Goal: Task Accomplishment & Management: Use online tool/utility

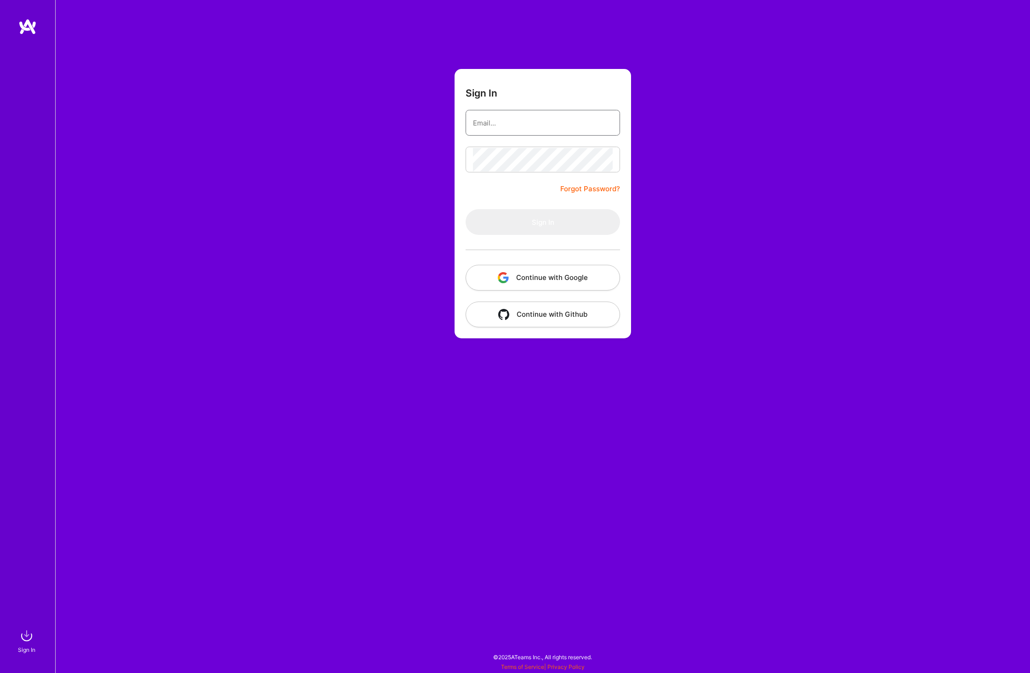
type input "[PERSON_NAME][EMAIL_ADDRESS][DOMAIN_NAME]"
click at [567, 220] on button "Sign In" at bounding box center [543, 222] width 154 height 26
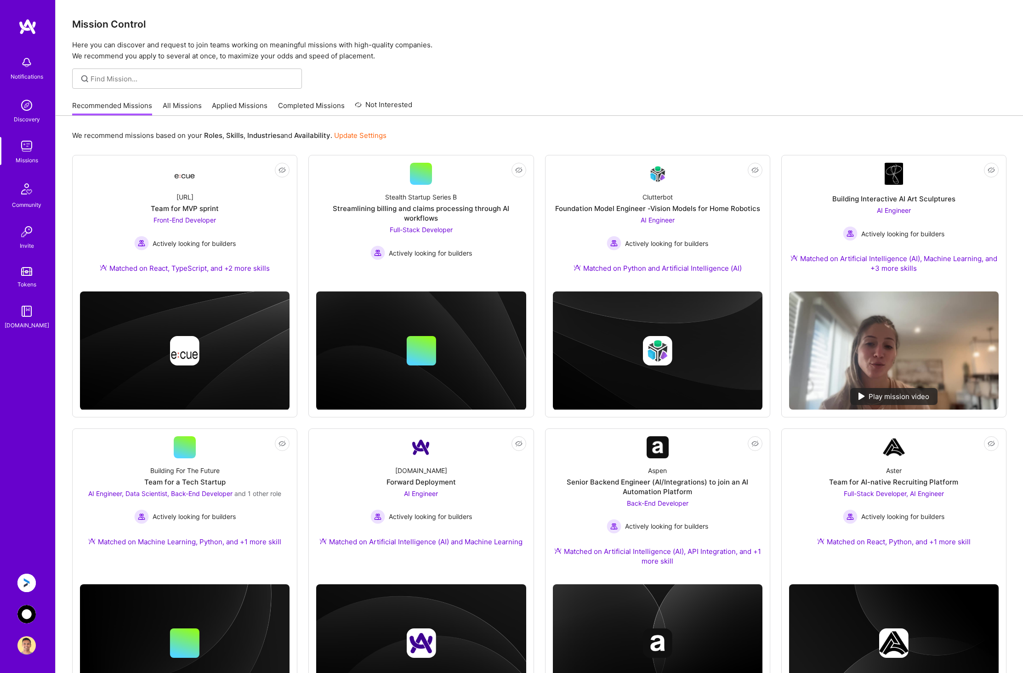
click at [22, 617] on img at bounding box center [26, 614] width 18 height 18
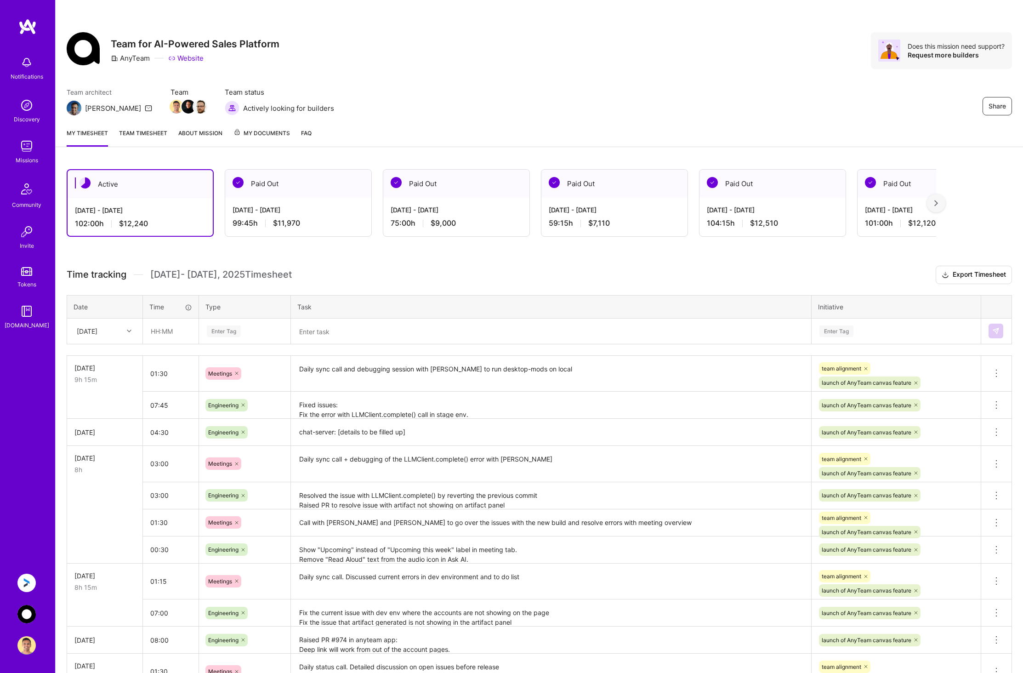
click at [25, 581] on img at bounding box center [26, 583] width 18 height 18
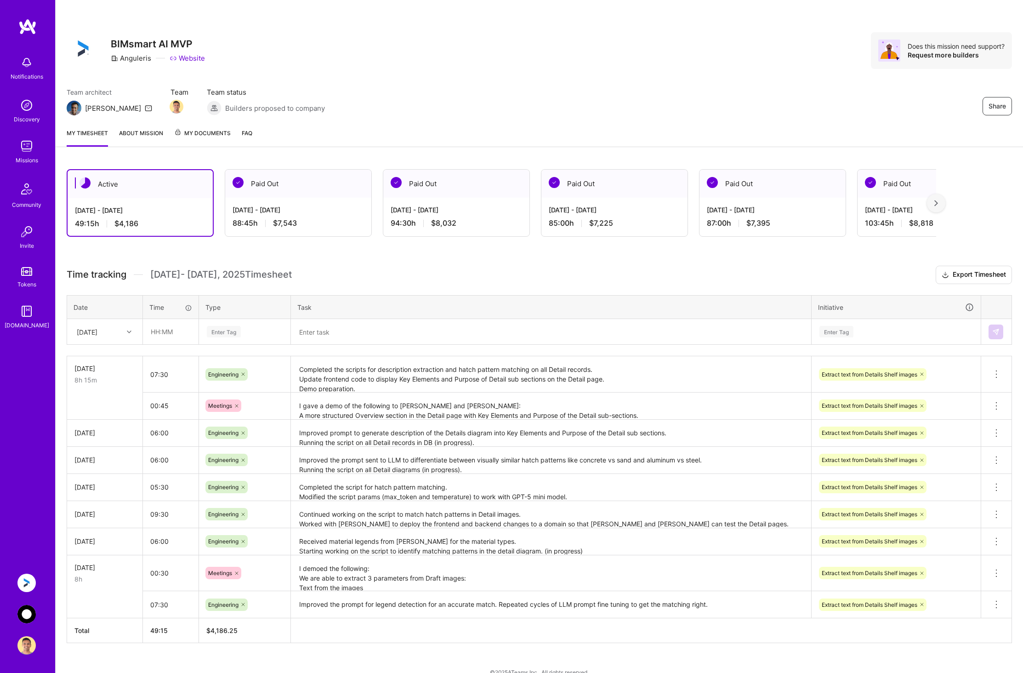
click at [32, 615] on img at bounding box center [26, 614] width 18 height 18
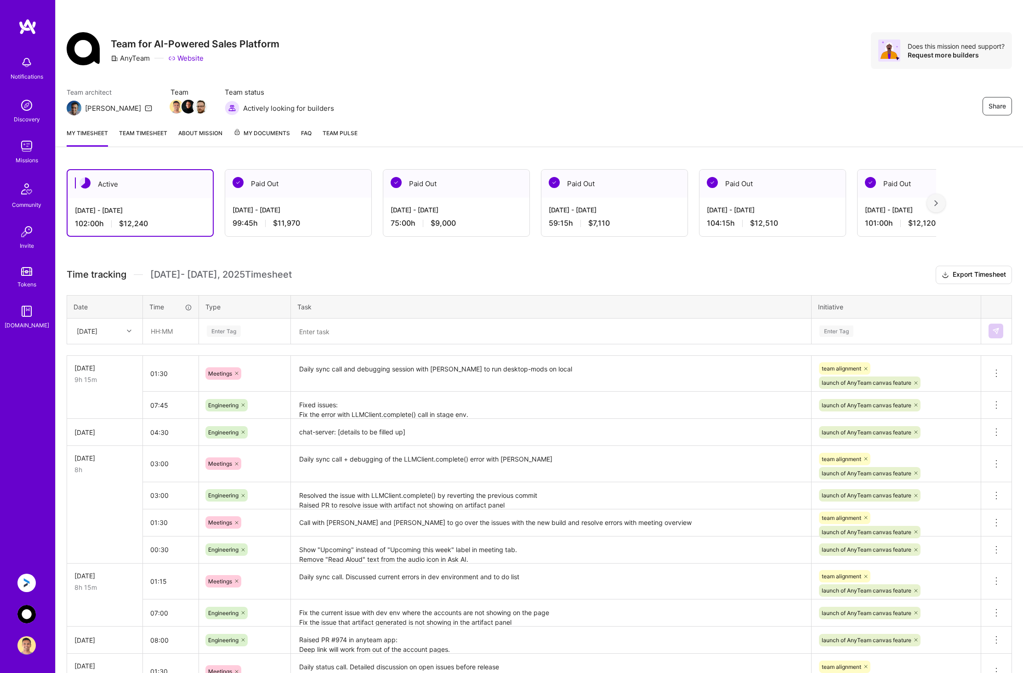
drag, startPoint x: 31, startPoint y: 582, endPoint x: 41, endPoint y: 577, distance: 11.3
click at [32, 582] on img at bounding box center [26, 583] width 18 height 18
